Goal: Register for event/course

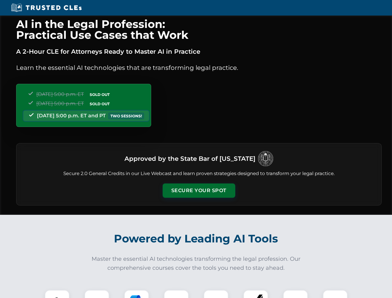
click at [199, 191] on button "Secure Your Spot" at bounding box center [199, 190] width 73 height 14
click at [57, 294] on img at bounding box center [57, 302] width 18 height 18
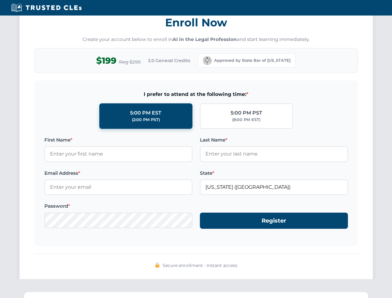
scroll to position [609, 0]
